Goal: Transaction & Acquisition: Book appointment/travel/reservation

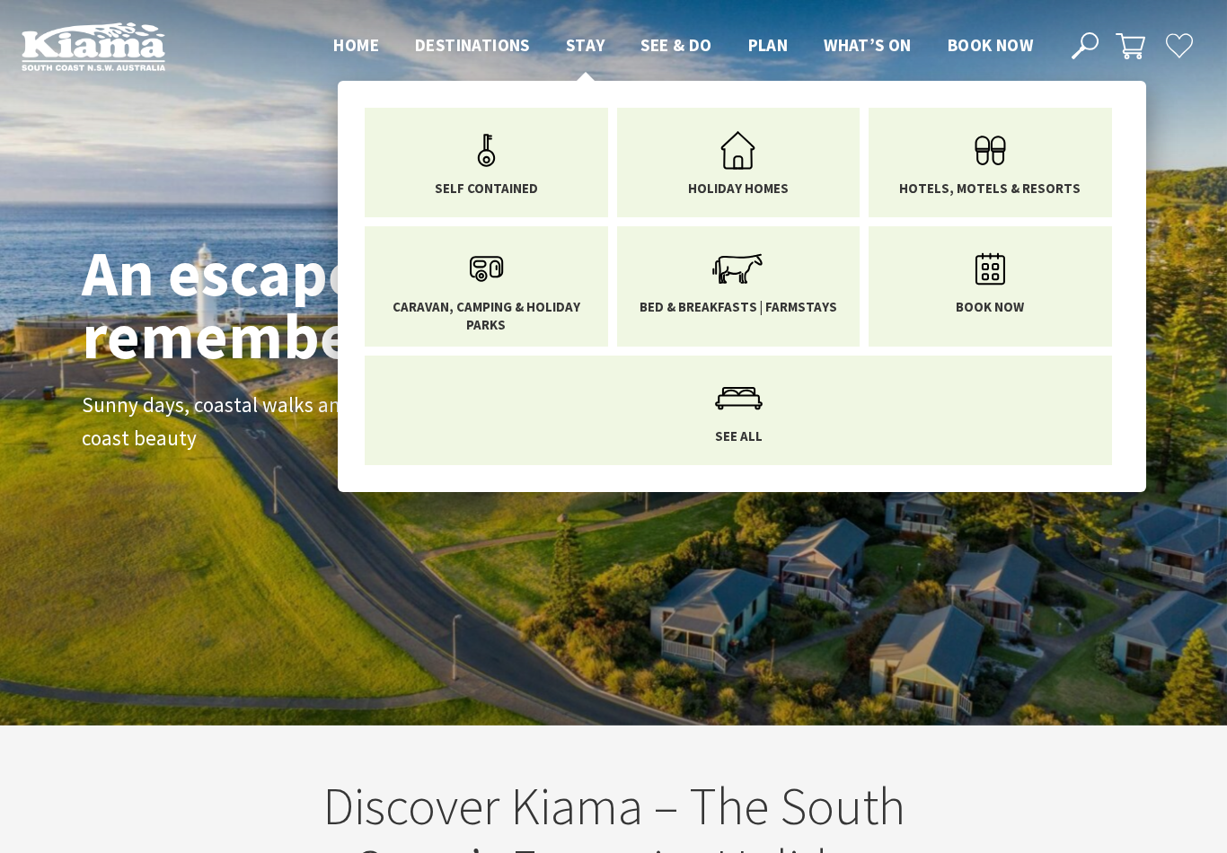
click at [583, 40] on span "Stay" at bounding box center [586, 45] width 40 height 22
click at [976, 174] on icon "Main Menu" at bounding box center [990, 150] width 58 height 58
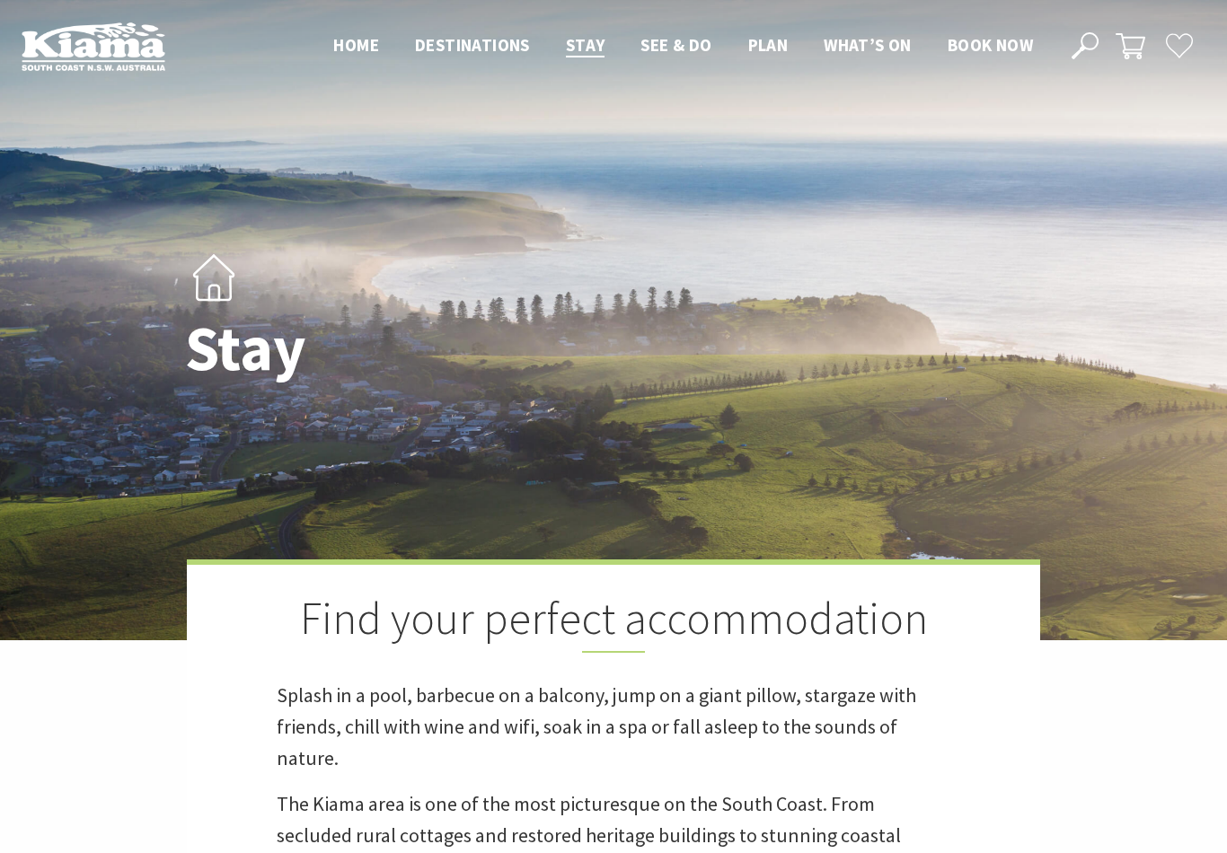
click at [977, 49] on span "Book now" at bounding box center [989, 45] width 85 height 22
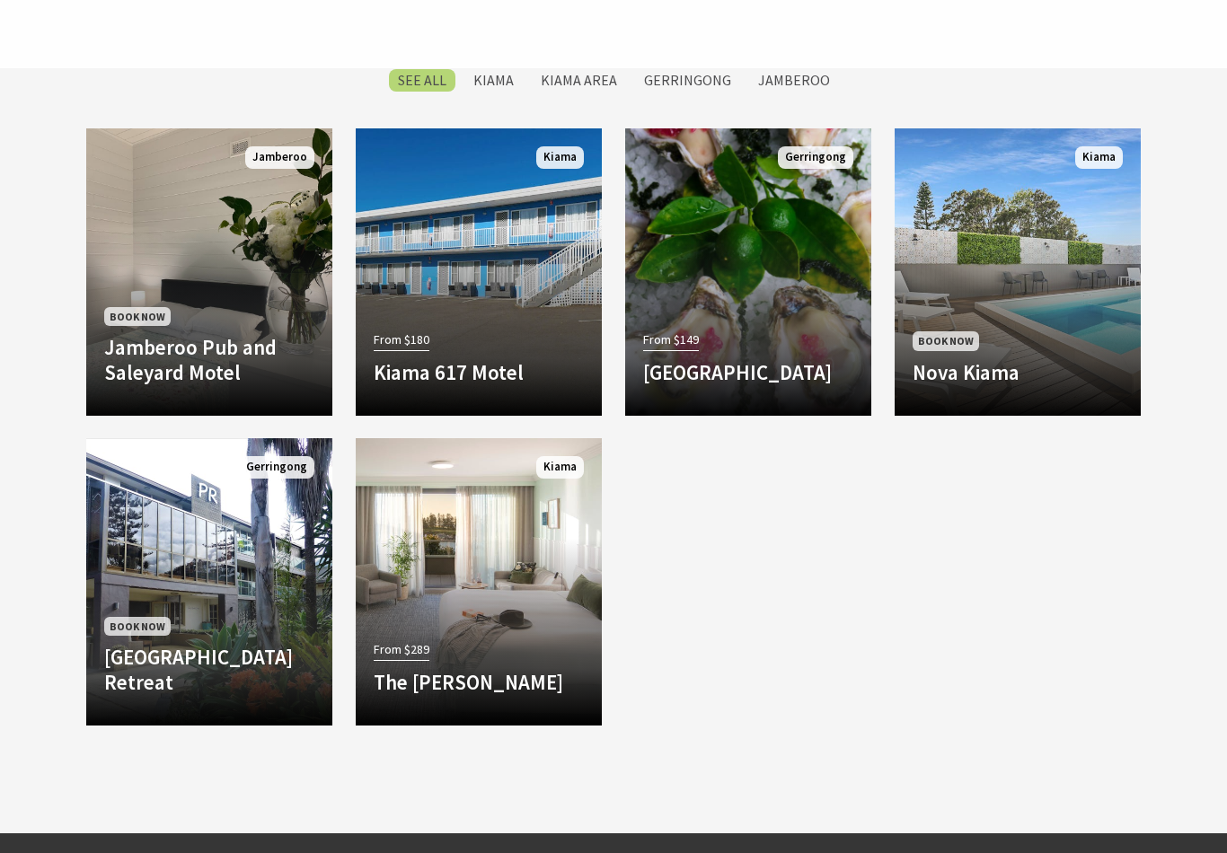
scroll to position [809, 0]
click at [458, 666] on h4 "The [PERSON_NAME]" at bounding box center [479, 677] width 210 height 25
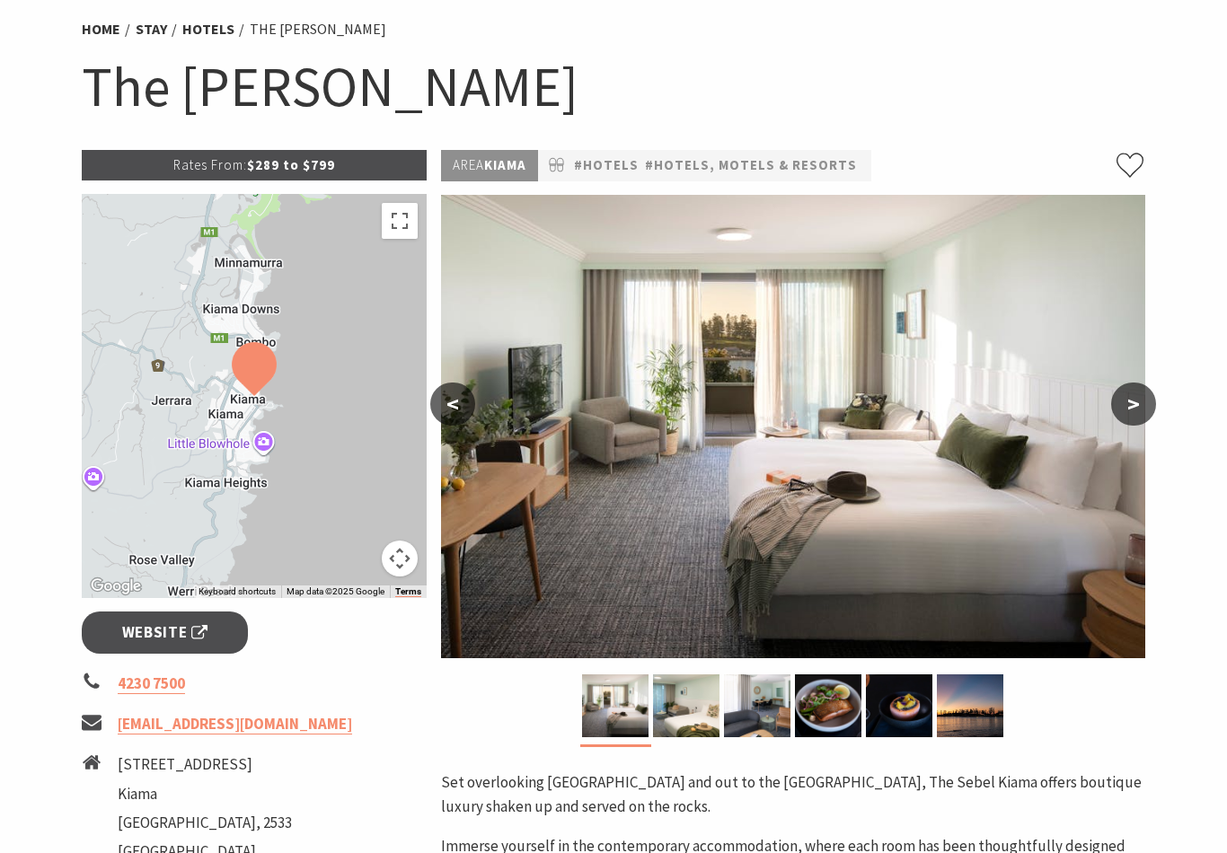
scroll to position [136, 0]
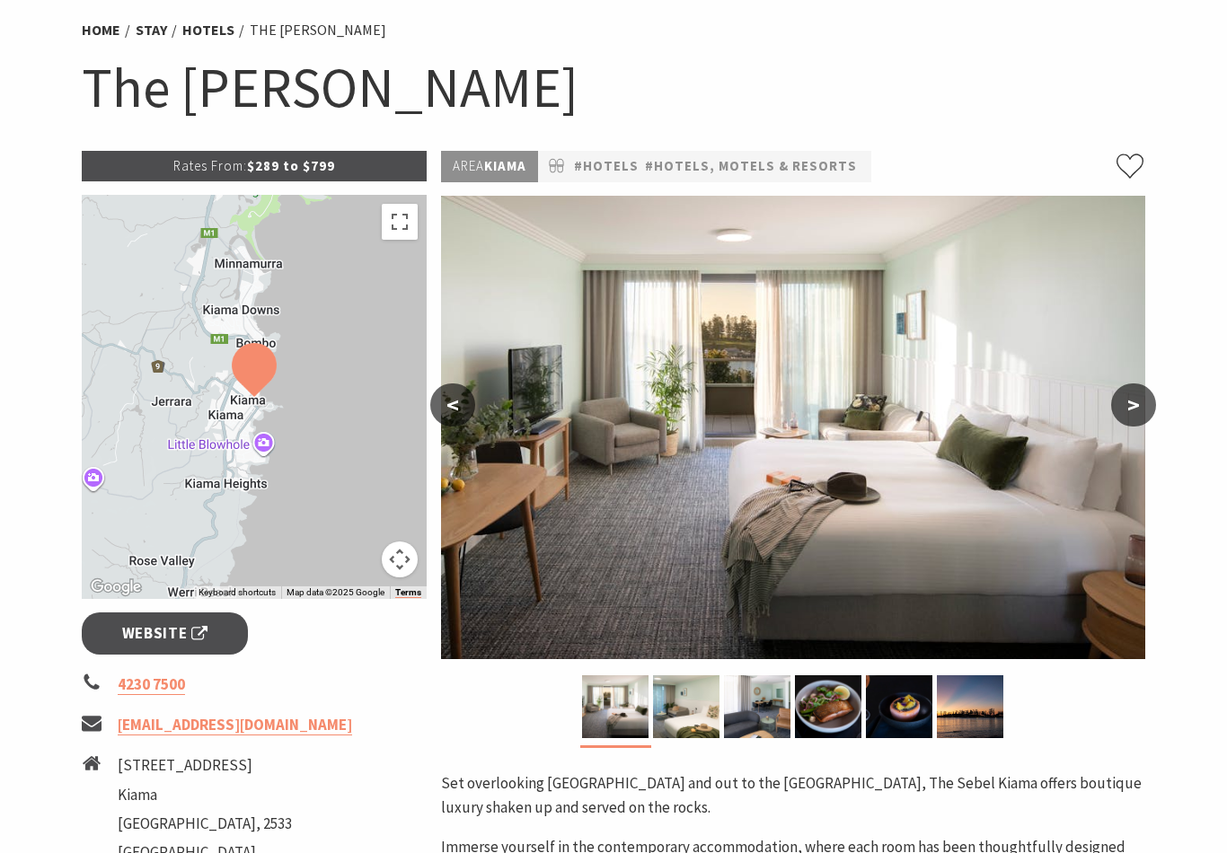
click at [1127, 411] on button ">" at bounding box center [1133, 405] width 45 height 43
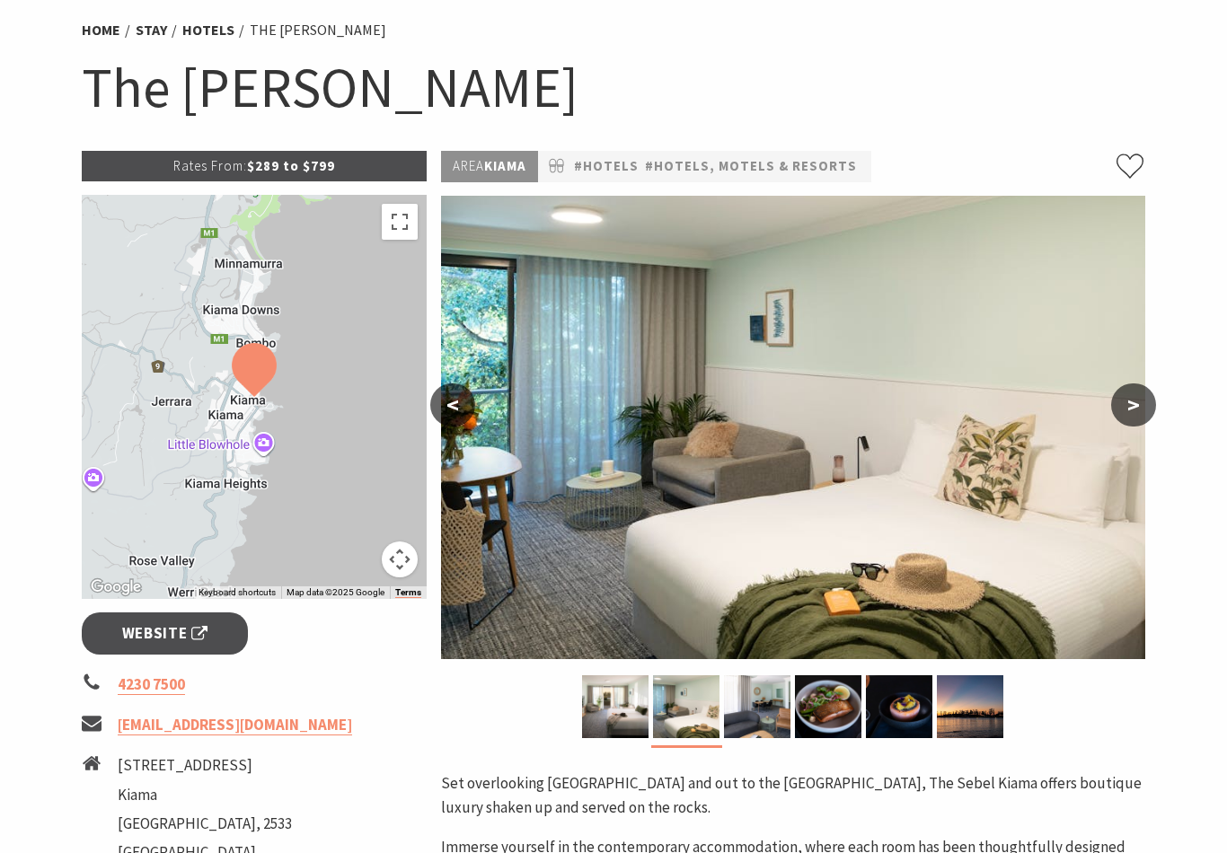
click at [1138, 418] on button ">" at bounding box center [1133, 404] width 45 height 43
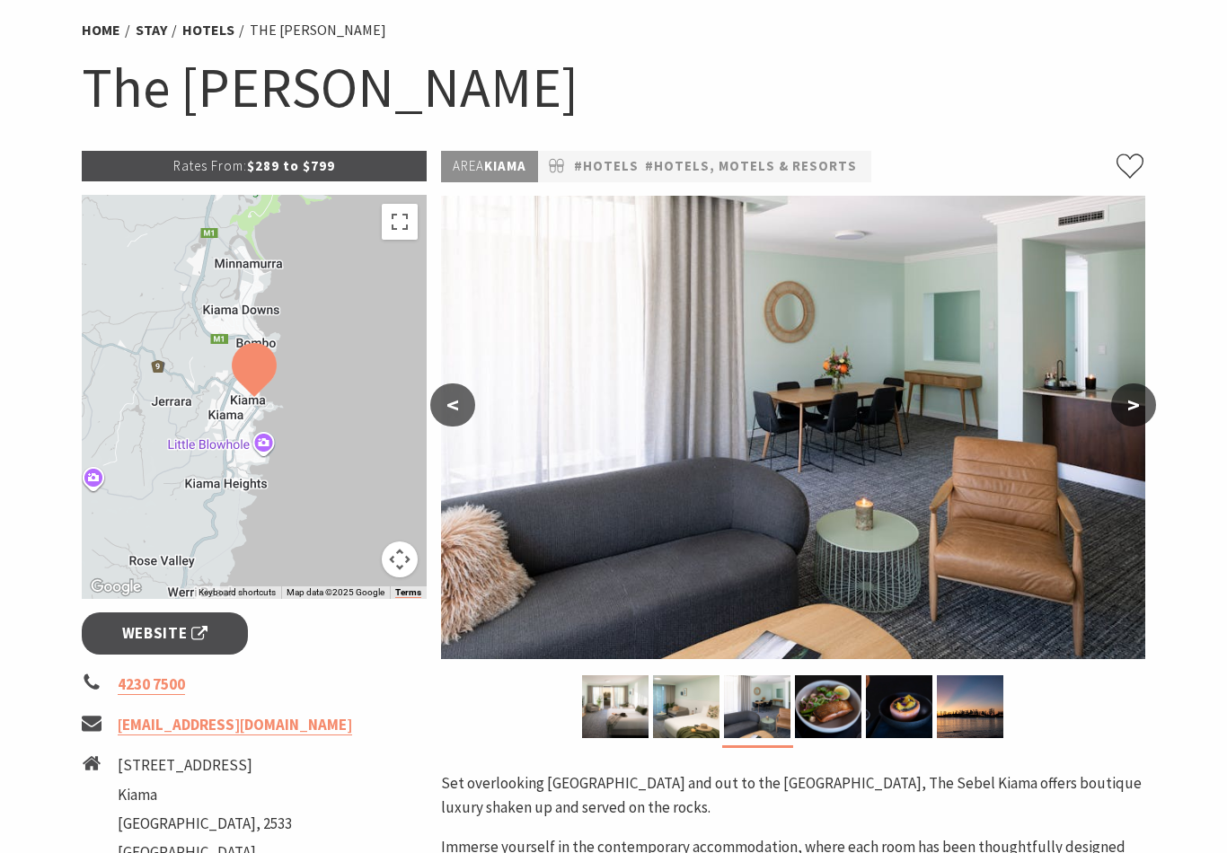
click at [1139, 420] on button ">" at bounding box center [1133, 404] width 45 height 43
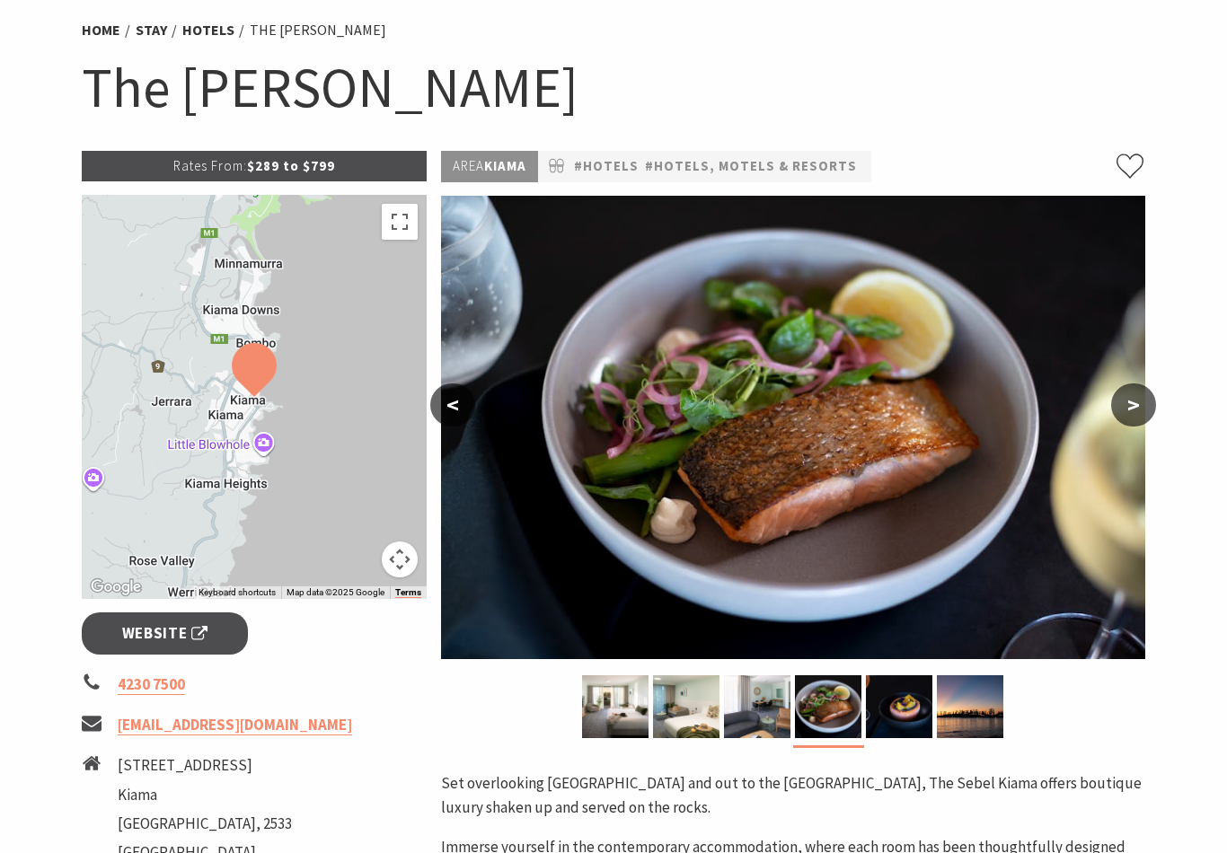
click at [1134, 414] on button ">" at bounding box center [1133, 404] width 45 height 43
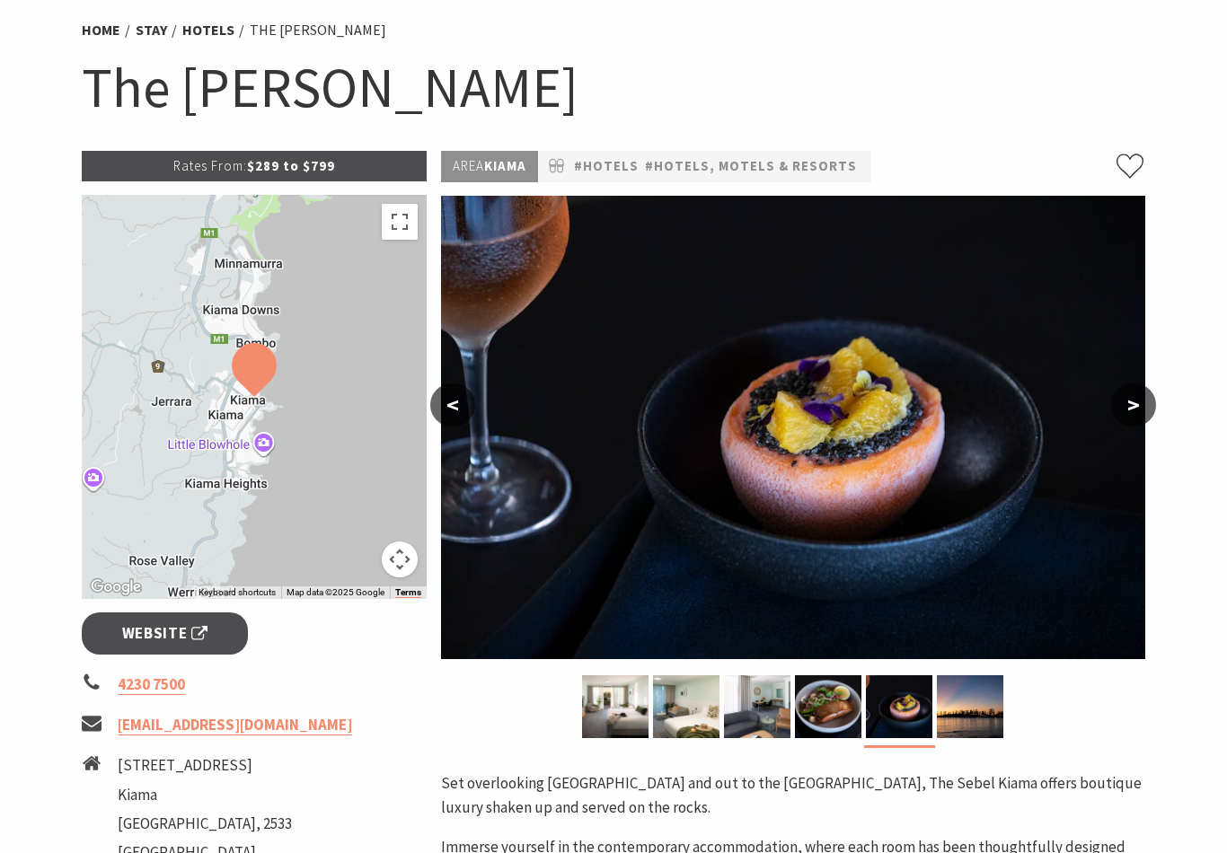
click at [1125, 417] on button ">" at bounding box center [1133, 404] width 45 height 43
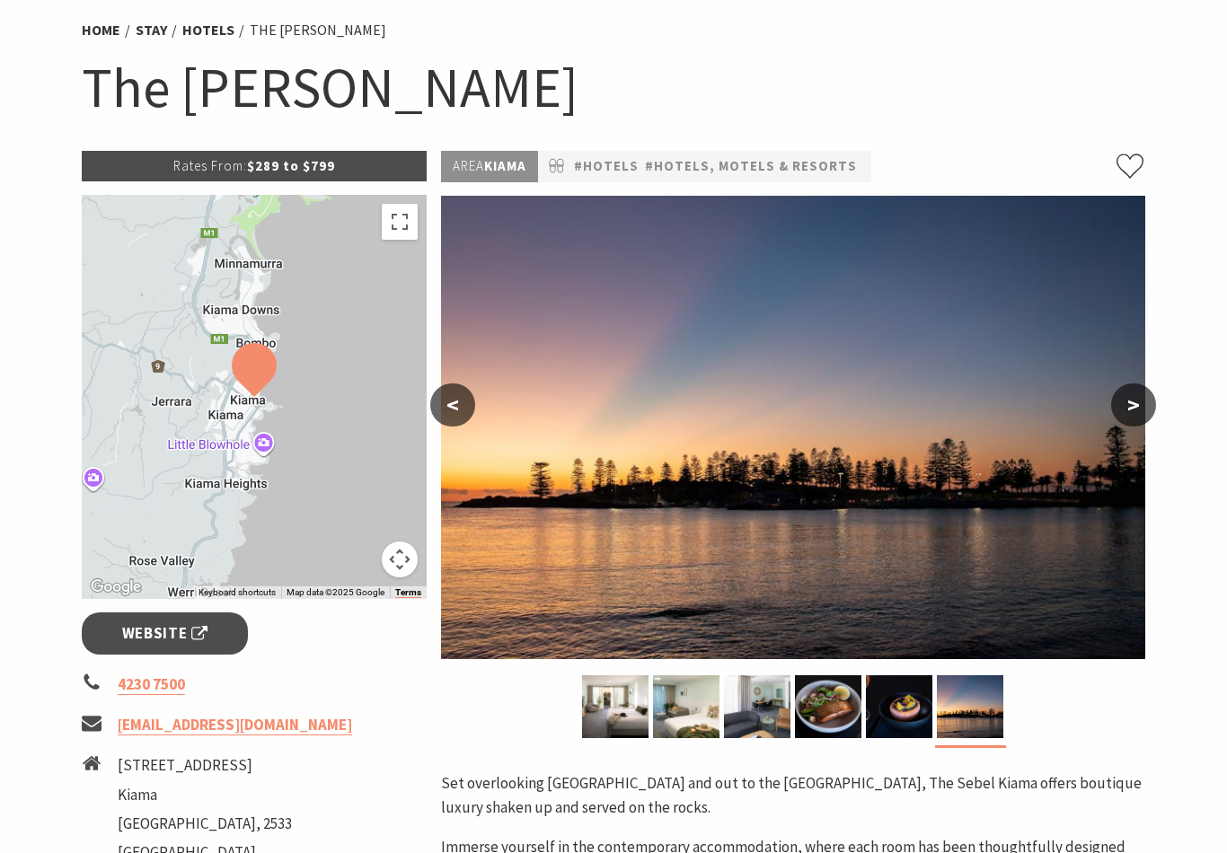
click at [1129, 409] on button ">" at bounding box center [1133, 404] width 45 height 43
click at [1131, 408] on button ">" at bounding box center [1133, 404] width 45 height 43
click at [1142, 405] on button ">" at bounding box center [1133, 404] width 45 height 43
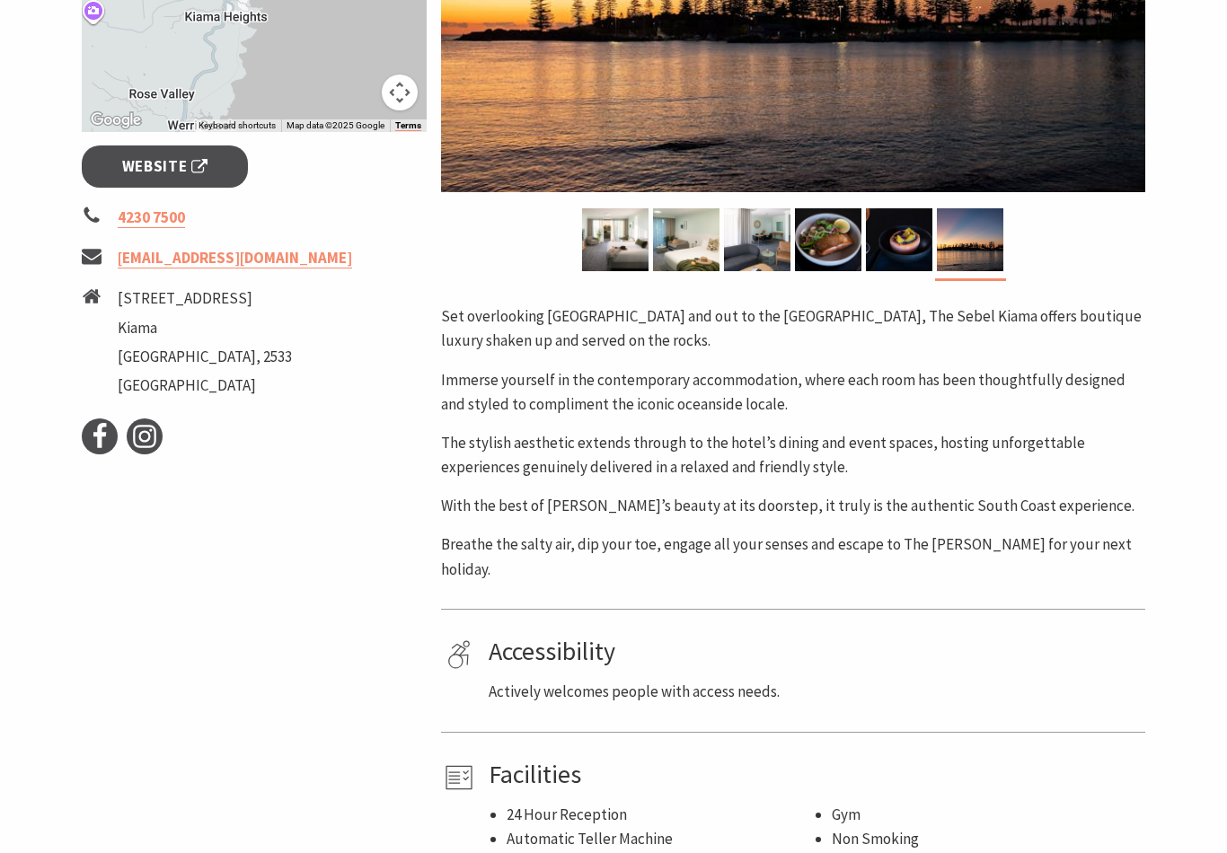
scroll to position [550, 0]
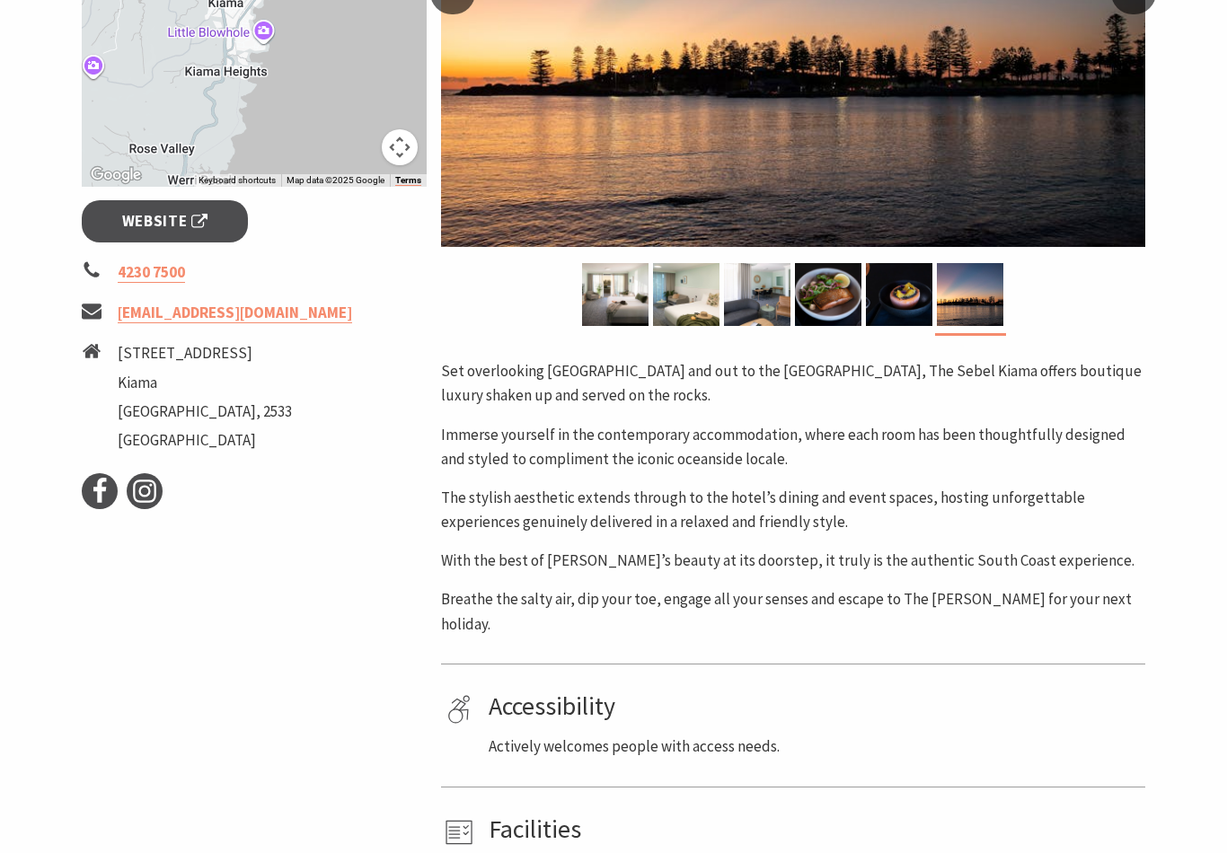
click at [165, 223] on span "Website" at bounding box center [165, 221] width 86 height 24
